Goal: Transaction & Acquisition: Purchase product/service

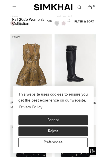
scroll to position [232, 0]
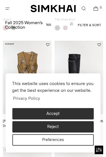
click at [66, 115] on button "Accept" at bounding box center [53, 113] width 82 height 11
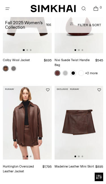
scroll to position [0, 49]
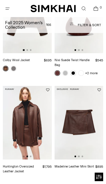
click at [88, 9] on link "Open search modal" at bounding box center [84, 9] width 12 height 12
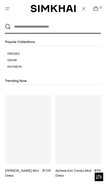
scroll to position [0, 0]
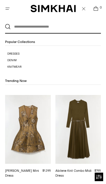
click at [32, 28] on input "text" at bounding box center [52, 26] width 83 height 12
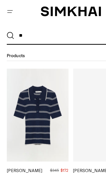
type input "*"
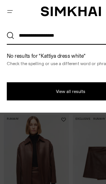
type input "**********"
click at [8, 27] on button "Search" at bounding box center [8, 27] width 6 height 6
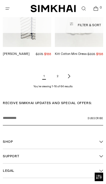
scroll to position [861, 0]
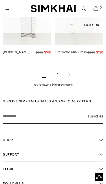
click at [62, 73] on link "2" at bounding box center [57, 74] width 11 height 11
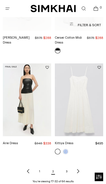
scroll to position [765, 0]
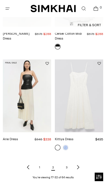
click at [74, 137] on link "Kittiya Dress" at bounding box center [64, 139] width 19 height 4
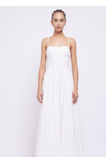
scroll to position [57, 0]
